Goal: Navigation & Orientation: Find specific page/section

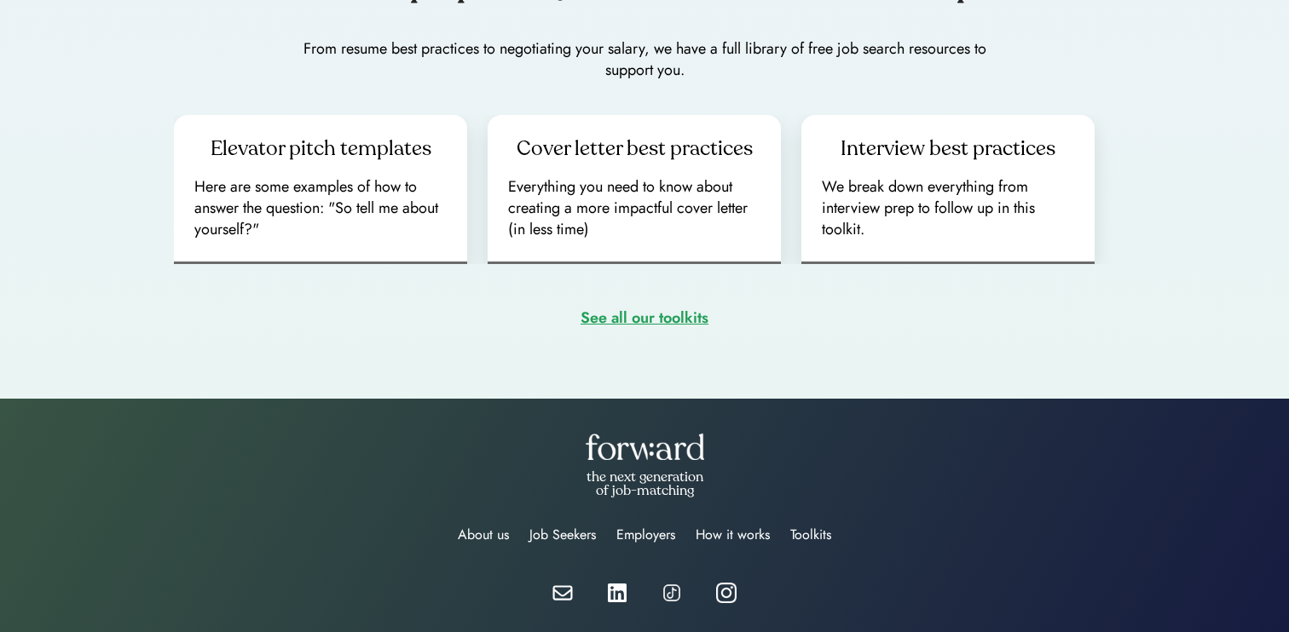
scroll to position [2439, 0]
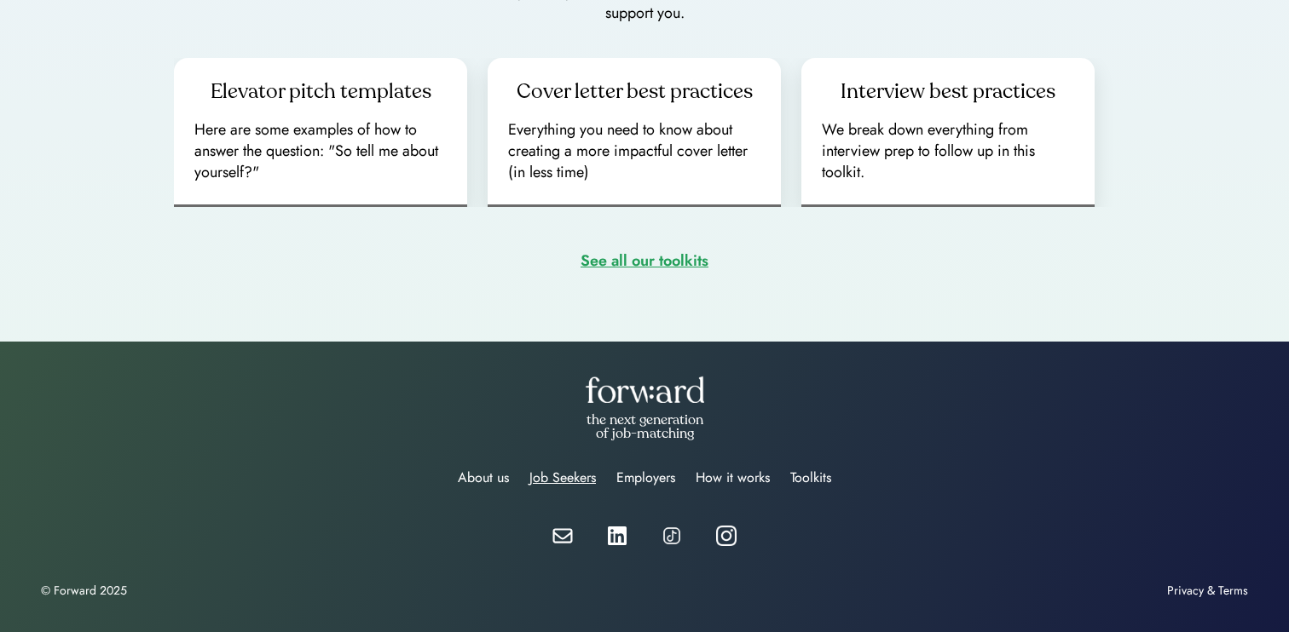
click at [551, 487] on div "Job Seekers" at bounding box center [562, 478] width 66 height 20
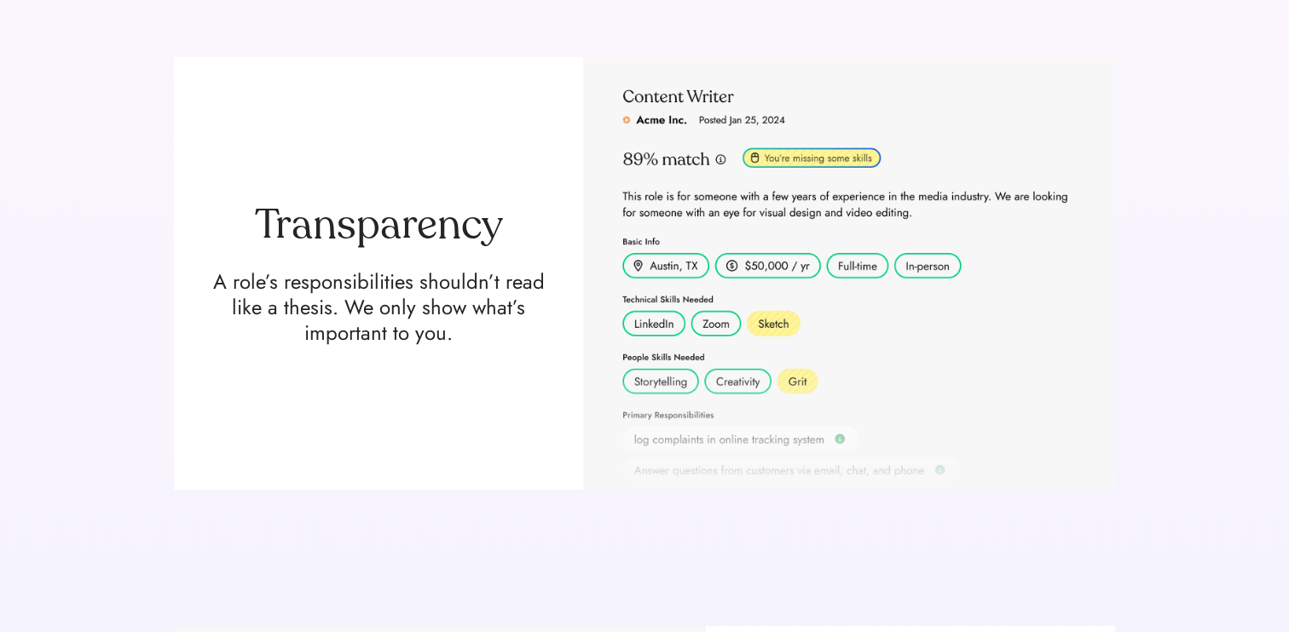
scroll to position [562, 0]
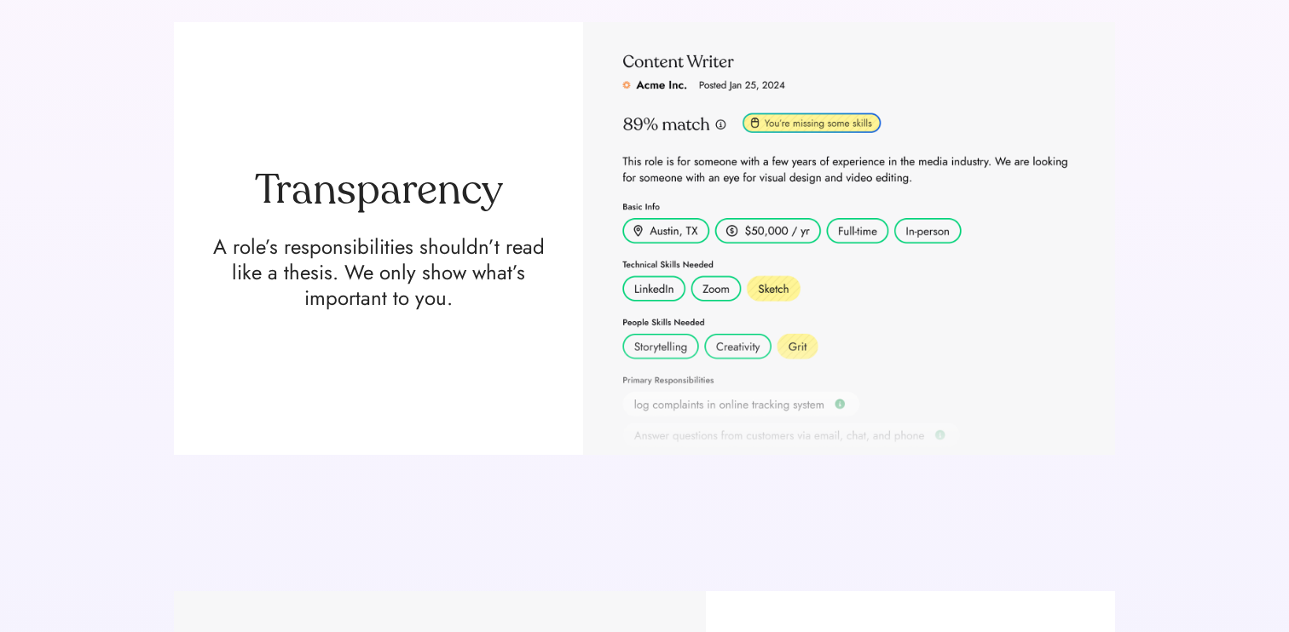
click at [656, 286] on img at bounding box center [849, 238] width 532 height 433
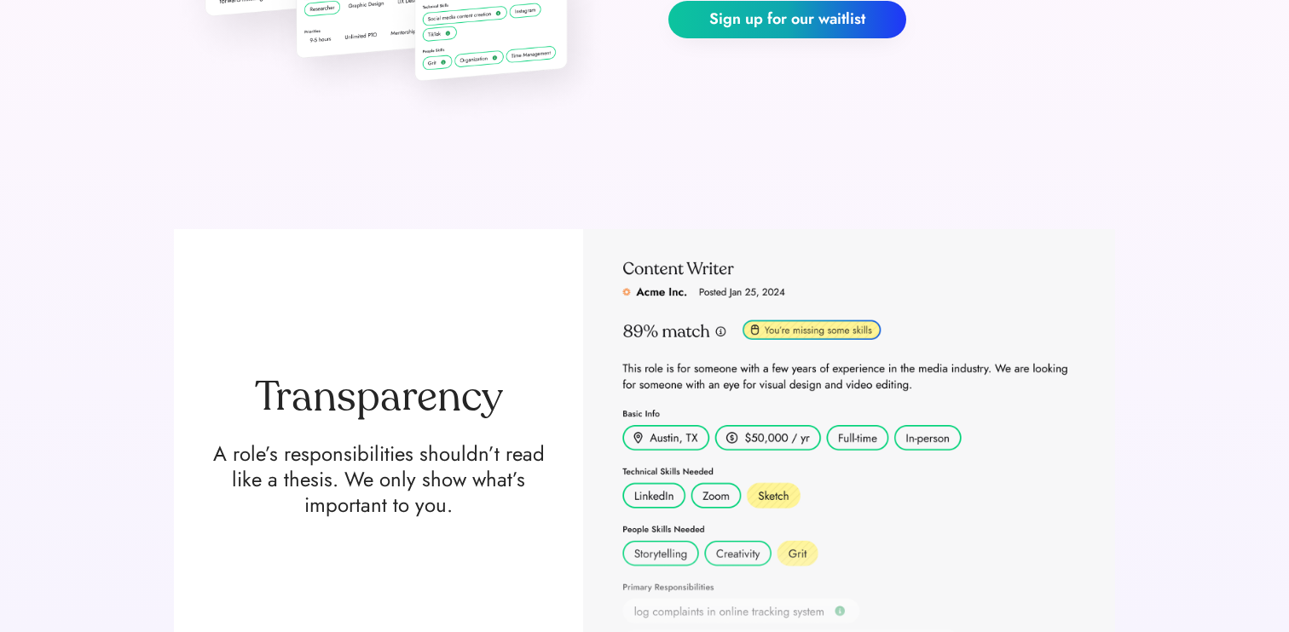
scroll to position [0, 0]
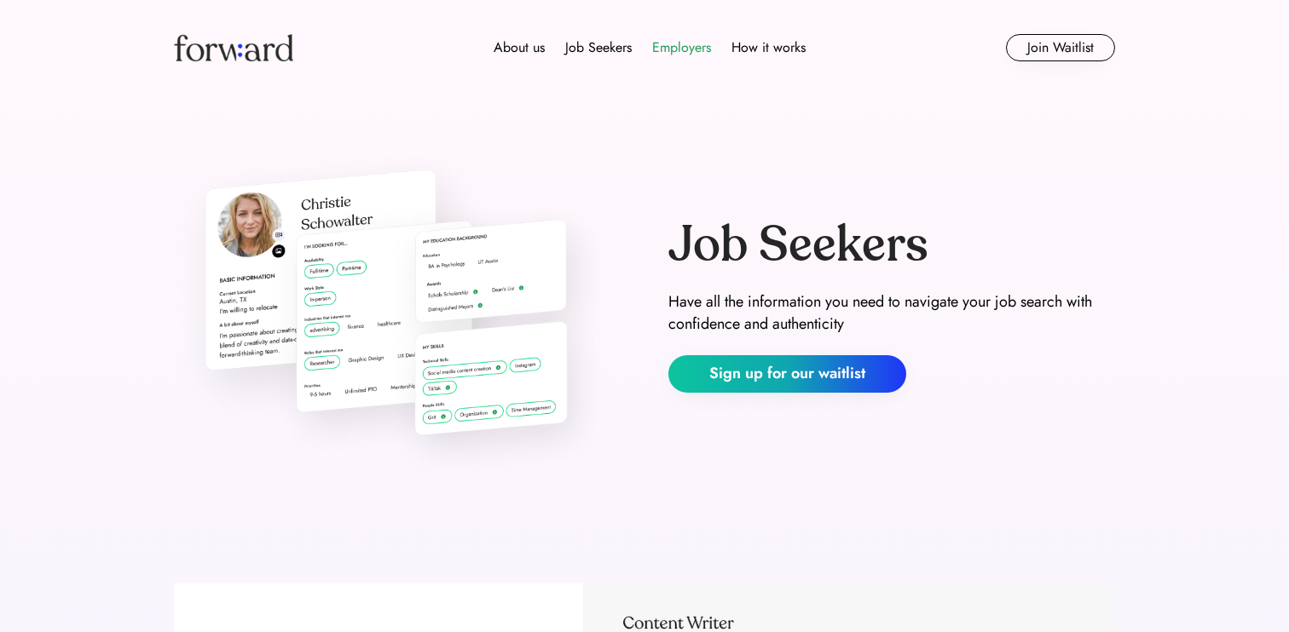
click at [684, 49] on div "Employers" at bounding box center [681, 48] width 59 height 20
